Goal: Find contact information: Find contact information

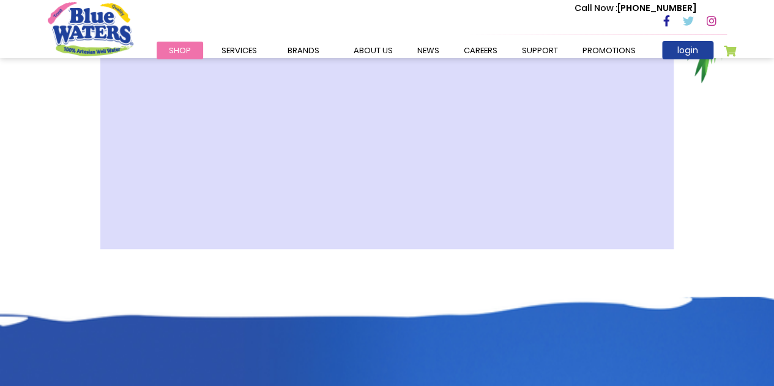
scroll to position [673, 0]
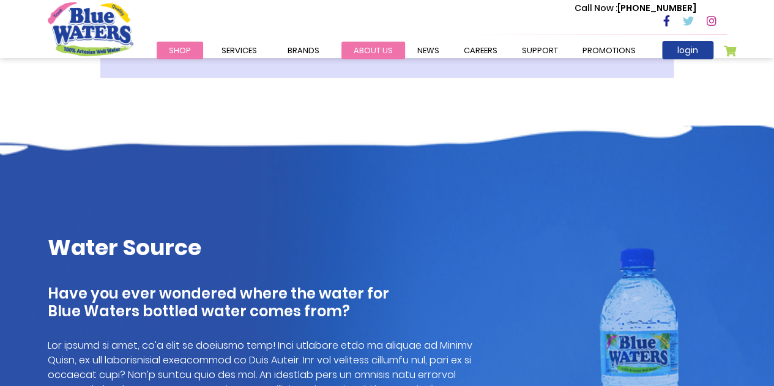
click at [372, 50] on link "about us" at bounding box center [373, 51] width 64 height 18
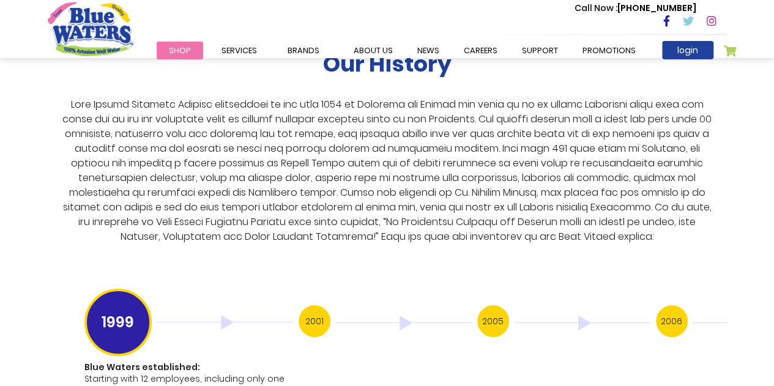
scroll to position [2203, 0]
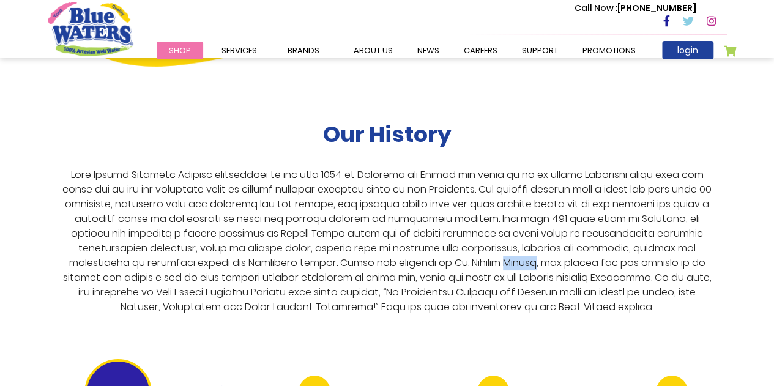
drag, startPoint x: 549, startPoint y: 250, endPoint x: 534, endPoint y: 266, distance: 22.9
click at [515, 250] on p at bounding box center [387, 241] width 659 height 147
copy p "Hadeed"
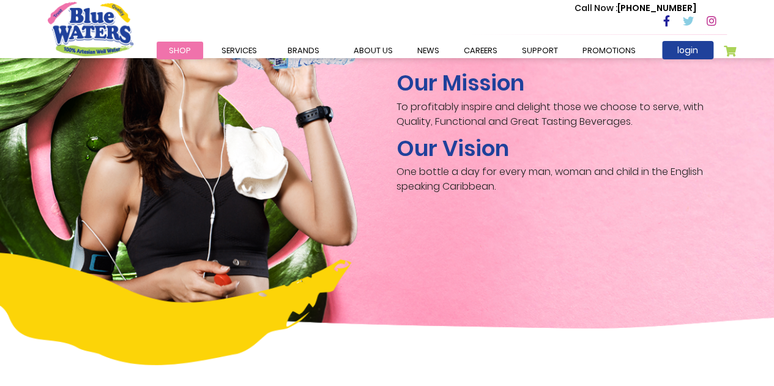
scroll to position [1659, 0]
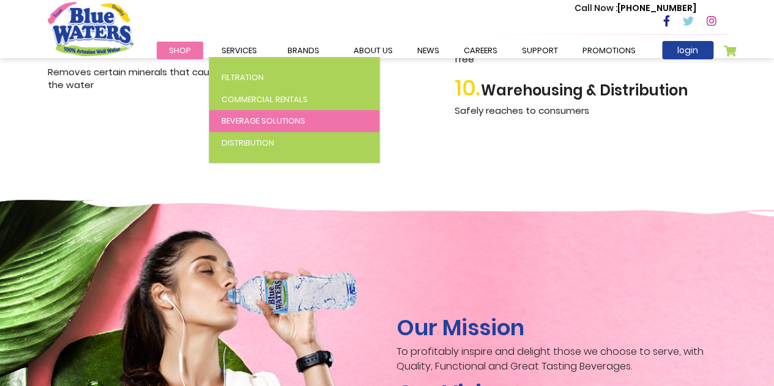
click at [257, 118] on span "Beverage Solutions" at bounding box center [264, 121] width 84 height 12
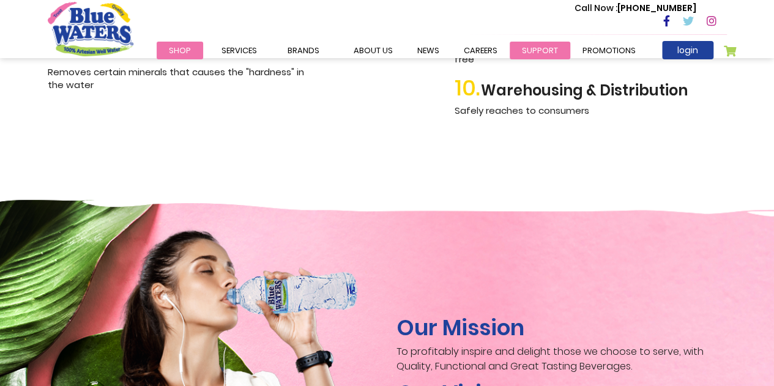
click at [523, 51] on link "support" at bounding box center [540, 51] width 61 height 18
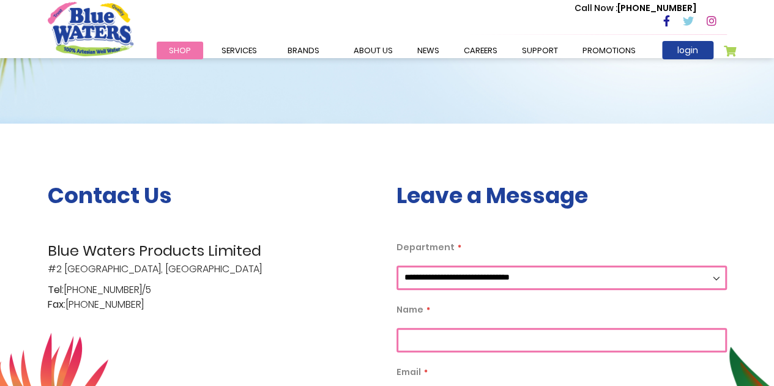
scroll to position [2, 0]
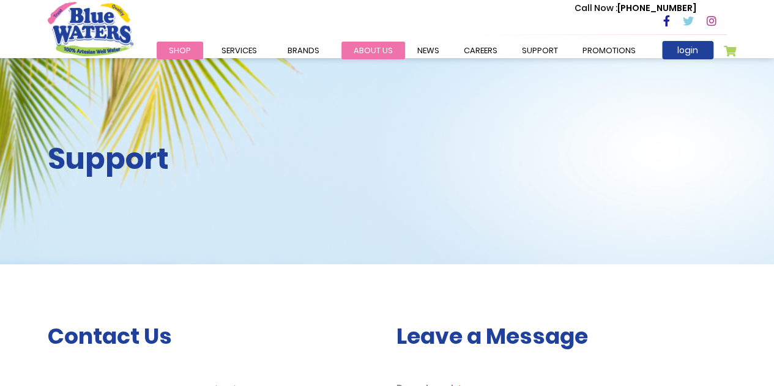
click at [366, 50] on link "about us" at bounding box center [373, 51] width 64 height 18
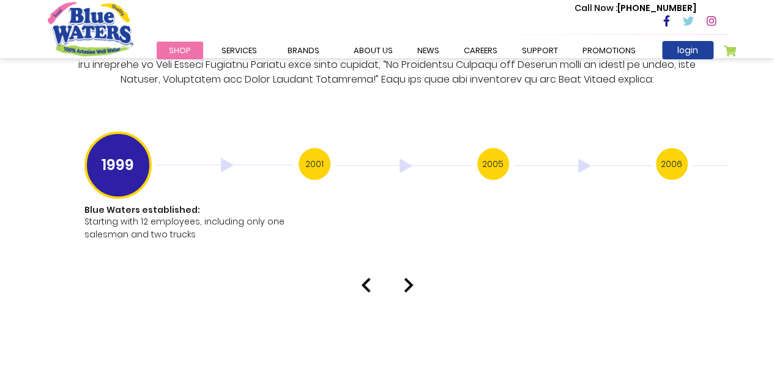
scroll to position [2325, 0]
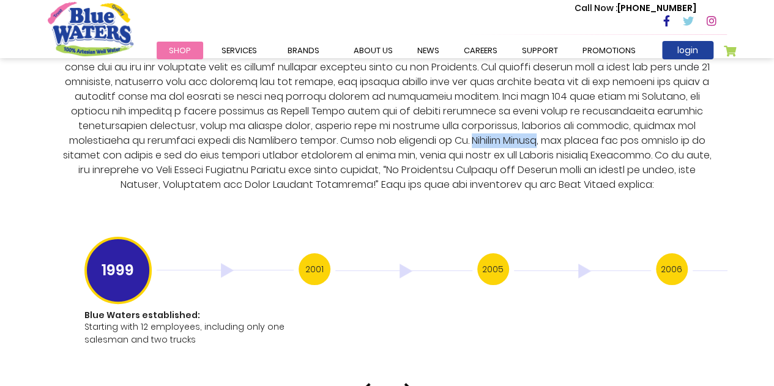
drag, startPoint x: 470, startPoint y: 127, endPoint x: 552, endPoint y: 128, distance: 82.0
click at [552, 128] on p at bounding box center [387, 118] width 659 height 147
copy p "Dominic Hadeed"
